Goal: Check status

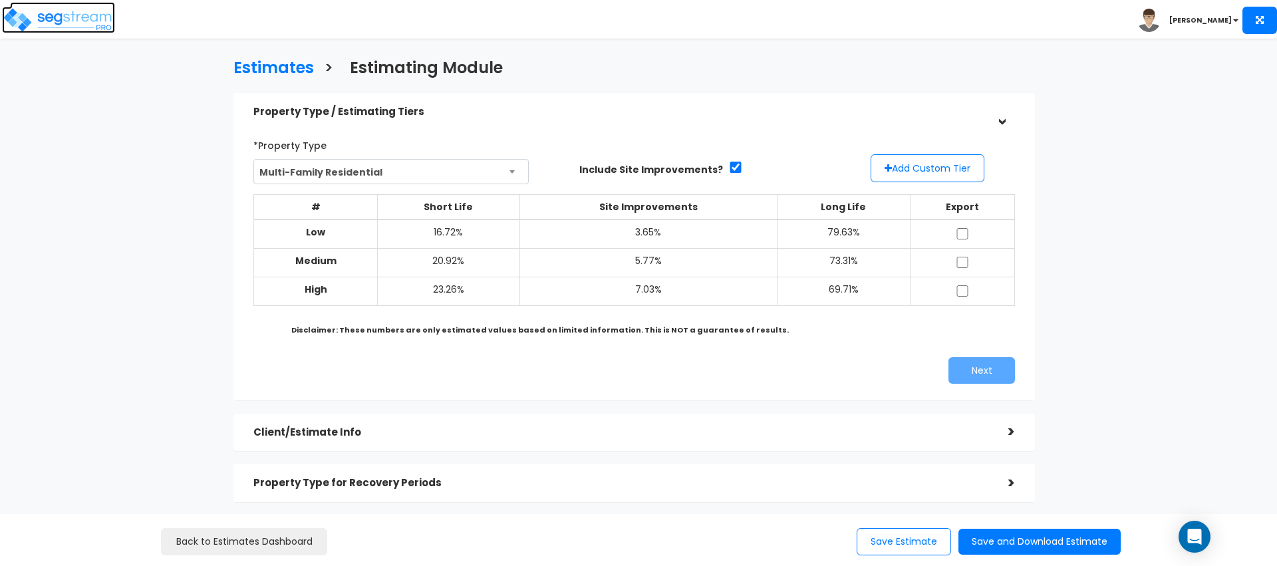
click at [62, 19] on img at bounding box center [58, 20] width 113 height 27
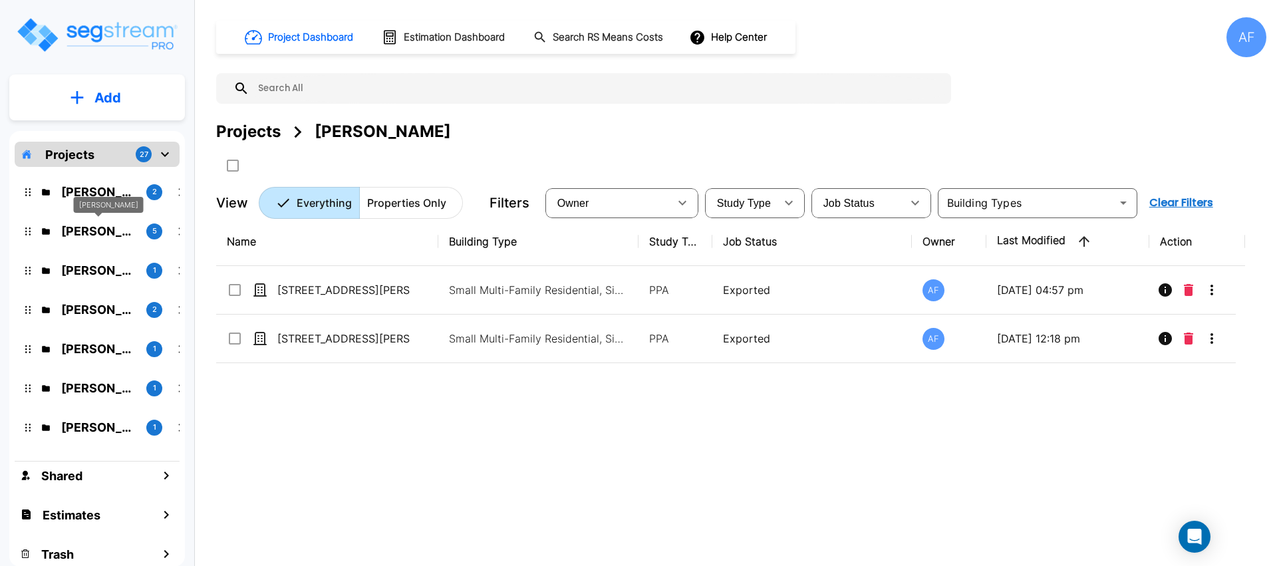
click at [93, 226] on p "[PERSON_NAME]" at bounding box center [98, 231] width 74 height 18
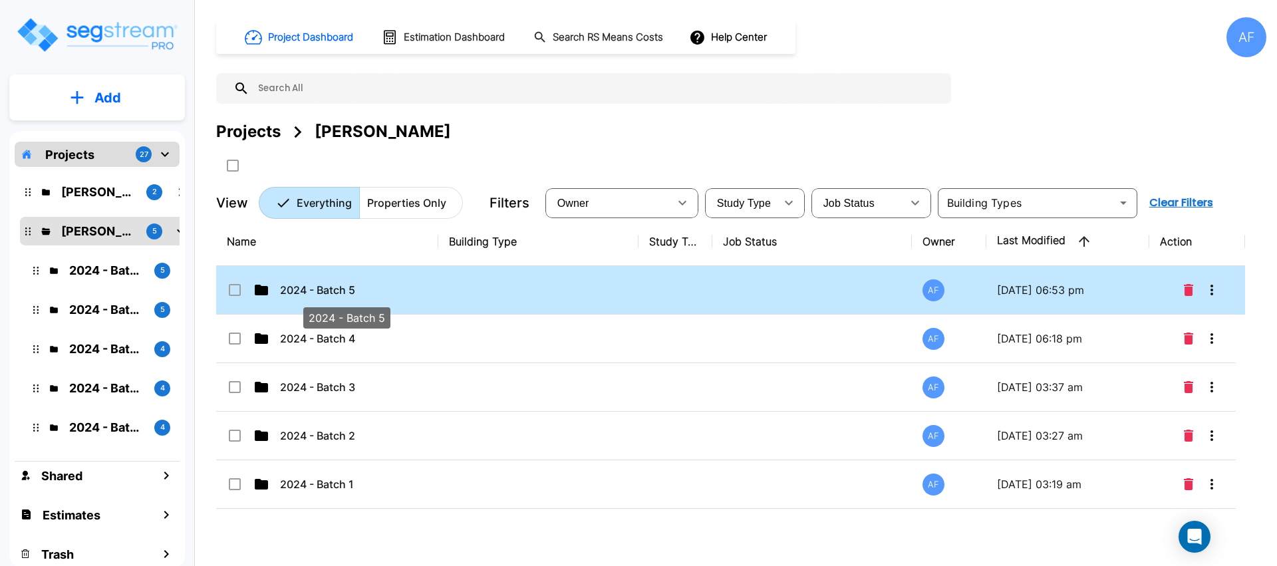
click at [358, 289] on p "2024 - Batch 5" at bounding box center [346, 290] width 133 height 16
checkbox input "true"
click at [358, 289] on p "2024 - Batch 5" at bounding box center [346, 290] width 133 height 16
